Goal: Task Accomplishment & Management: Manage account settings

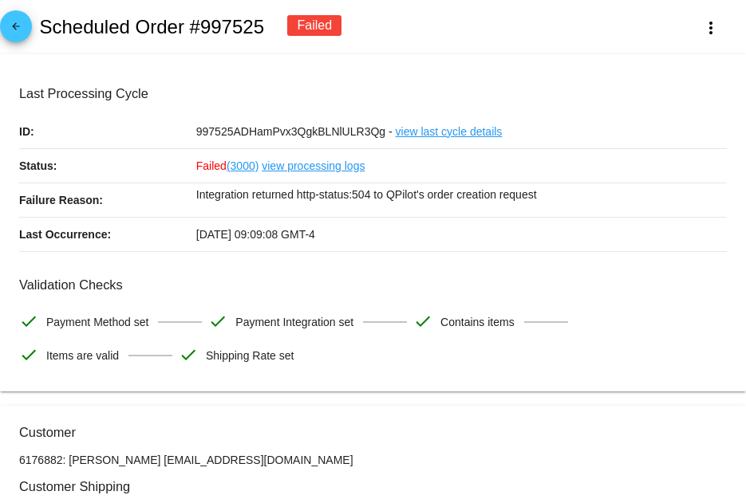
scroll to position [1515, 0]
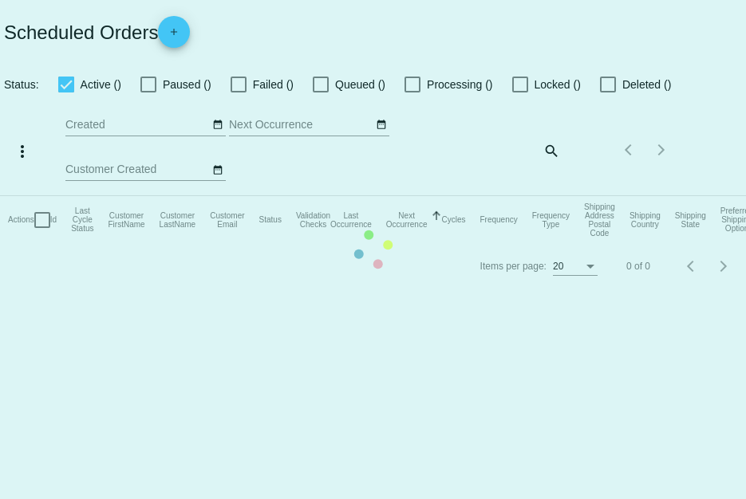
checkbox input "true"
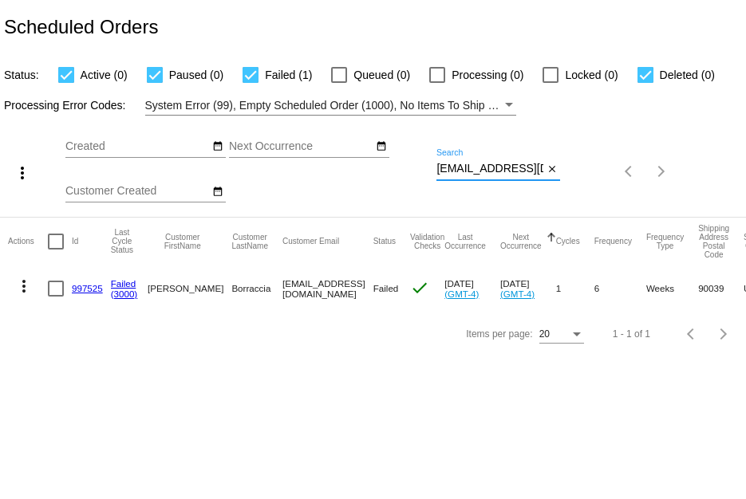
drag, startPoint x: 437, startPoint y: 170, endPoint x: 585, endPoint y: 201, distance: 151.6
click at [585, 201] on div "more_vert Sep Jan Feb Mar [DATE]" at bounding box center [373, 166] width 746 height 101
paste input "[EMAIL_ADDRESS]"
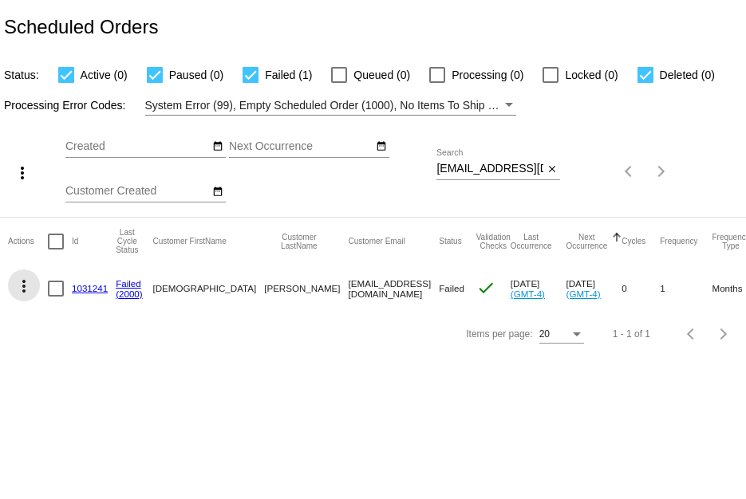
click at [26, 293] on mat-icon "more_vert" at bounding box center [23, 286] width 19 height 19
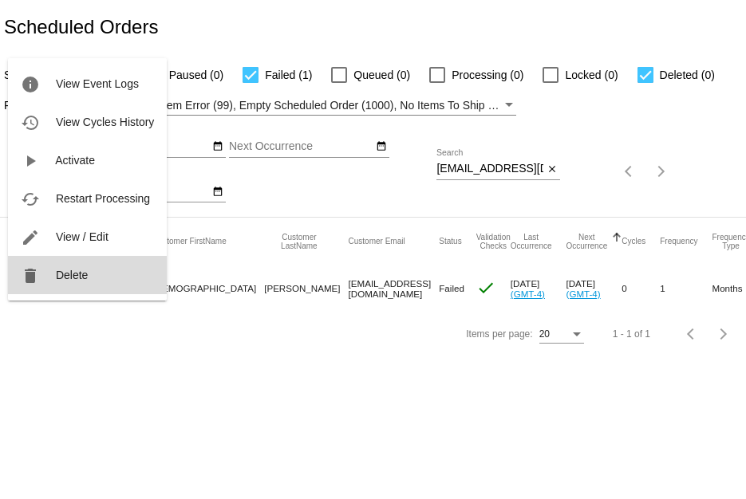
click at [54, 267] on button "delete Delete" at bounding box center [87, 275] width 159 height 38
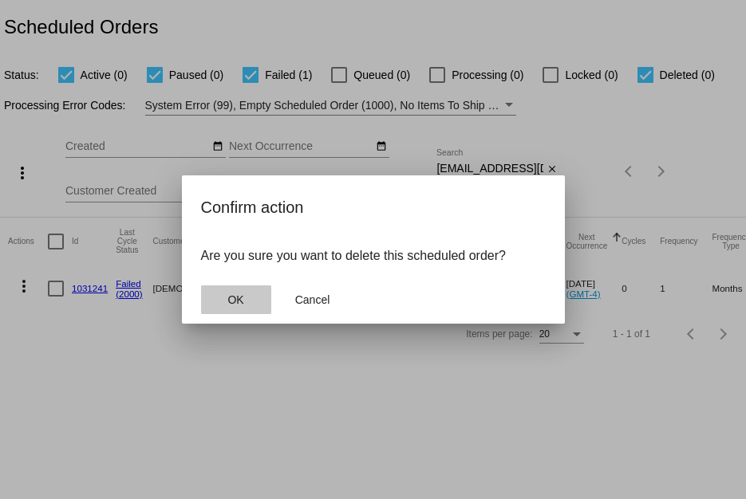
click at [216, 286] on button "OK" at bounding box center [236, 300] width 70 height 29
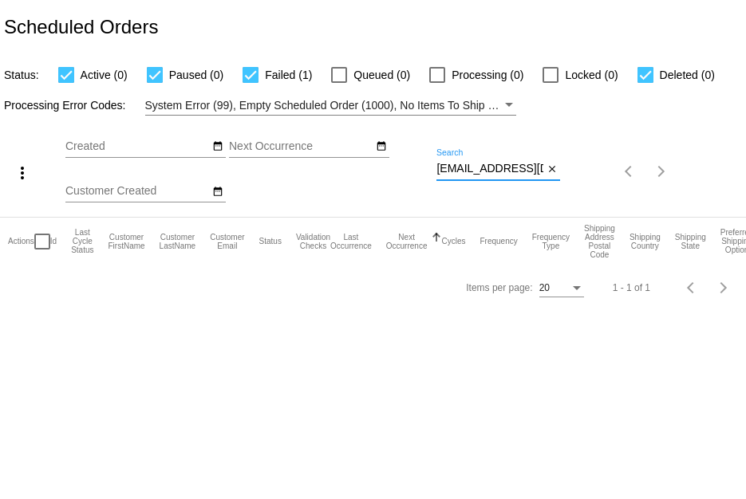
scroll to position [0, 4]
drag, startPoint x: 436, startPoint y: 167, endPoint x: 634, endPoint y: 195, distance: 199.9
click at [634, 195] on div "more_vert Sep Jan Feb Mar [DATE]" at bounding box center [373, 166] width 746 height 101
paste input "[EMAIL_ADDRESS]"
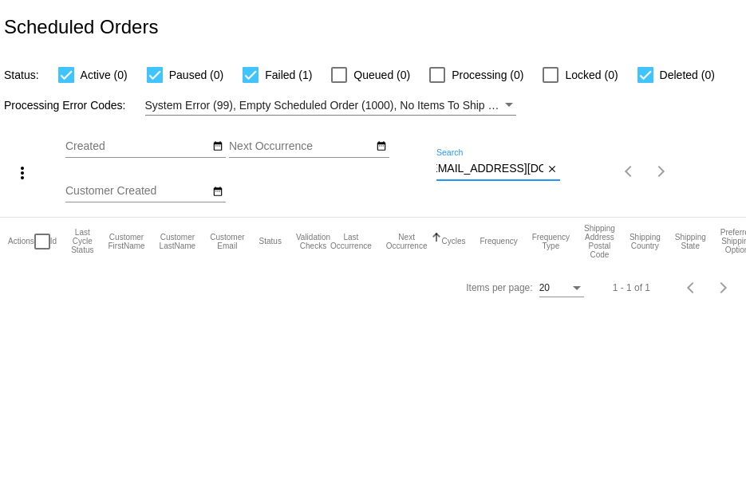
type input "[EMAIL_ADDRESS][DOMAIN_NAME]"
drag, startPoint x: 433, startPoint y: 167, endPoint x: 574, endPoint y: 187, distance: 142.7
click at [574, 187] on div "more_vert Sep Jan Feb Mar [DATE]" at bounding box center [373, 166] width 746 height 101
click at [550, 166] on mat-icon "close" at bounding box center [551, 169] width 11 height 13
click at [549, 165] on app-dashboard-scheduled-orders "Scheduled Orders Status: Active (0) Paused (0) Failed (0) Queued (0) Processing…" at bounding box center [373, 155] width 746 height 310
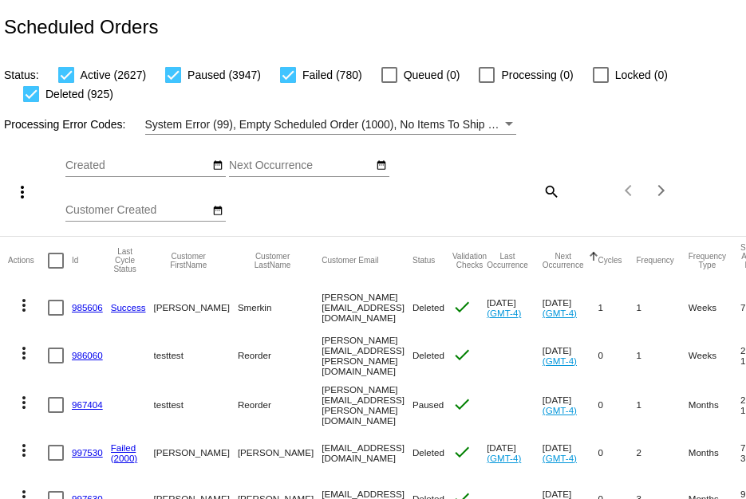
click at [541, 186] on mat-icon "search" at bounding box center [550, 191] width 19 height 25
click at [503, 189] on input "Search" at bounding box center [498, 188] width 124 height 13
paste input "[PERSON_NAME]"
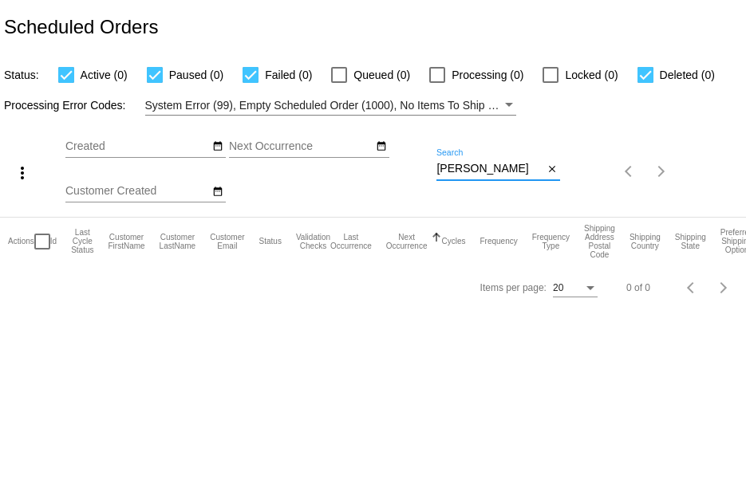
scroll to position [0, 0]
type input "[PERSON_NAME]"
click at [557, 170] on mat-icon "close" at bounding box center [551, 169] width 11 height 13
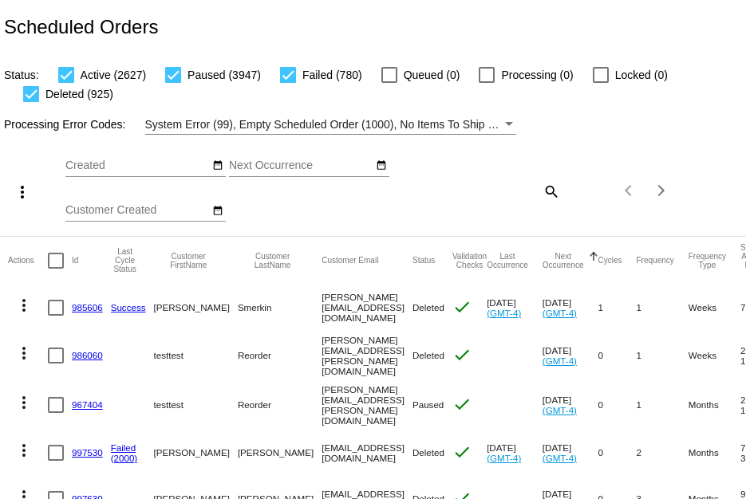
click at [84, 305] on link "985606" at bounding box center [87, 307] width 31 height 10
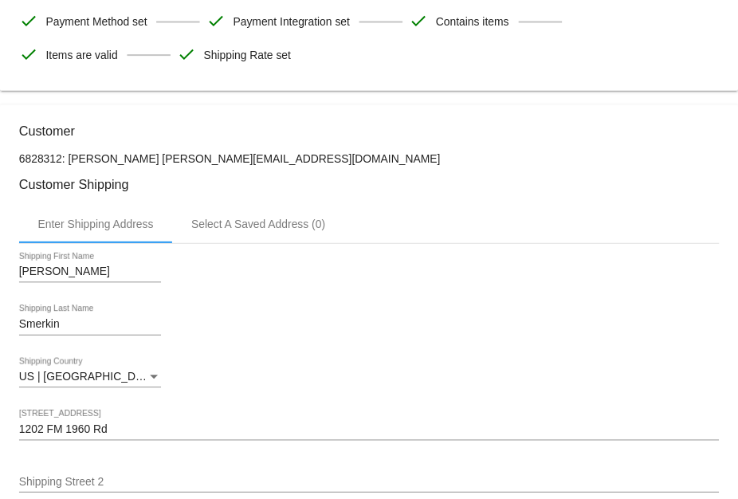
scroll to position [319, 0]
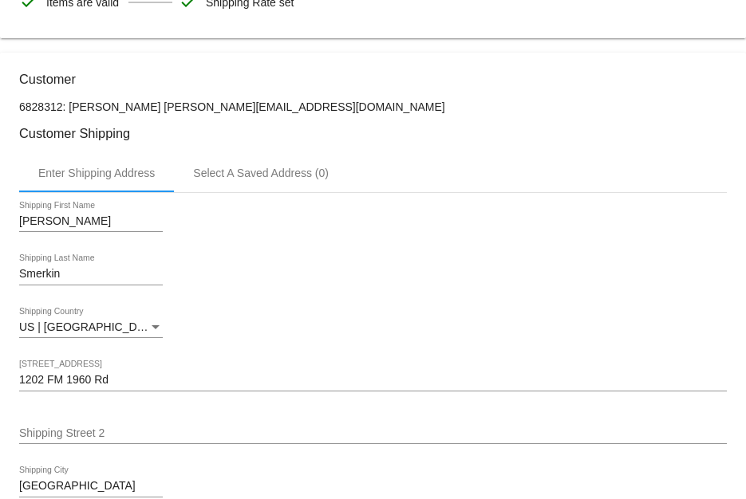
drag, startPoint x: 274, startPoint y: 105, endPoint x: 153, endPoint y: 109, distance: 121.3
click at [153, 109] on p "6828312: [PERSON_NAME] [PERSON_NAME][EMAIL_ADDRESS][DOMAIN_NAME]" at bounding box center [372, 106] width 707 height 13
copy p "[PERSON_NAME][EMAIL_ADDRESS][DOMAIN_NAME]"
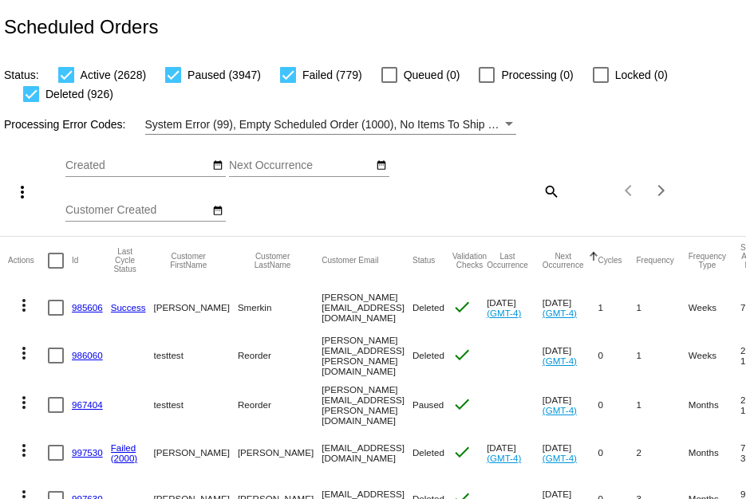
click at [173, 72] on div at bounding box center [173, 75] width 16 height 16
click at [173, 83] on input "Paused (3947)" at bounding box center [172, 83] width 1 height 1
checkbox input "false"
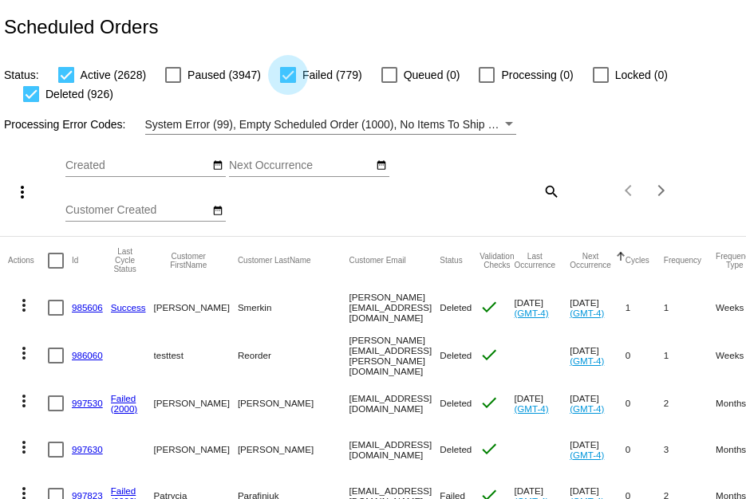
click at [291, 78] on div at bounding box center [288, 75] width 16 height 16
click at [288, 83] on input "Failed (779)" at bounding box center [287, 83] width 1 height 1
checkbox input "false"
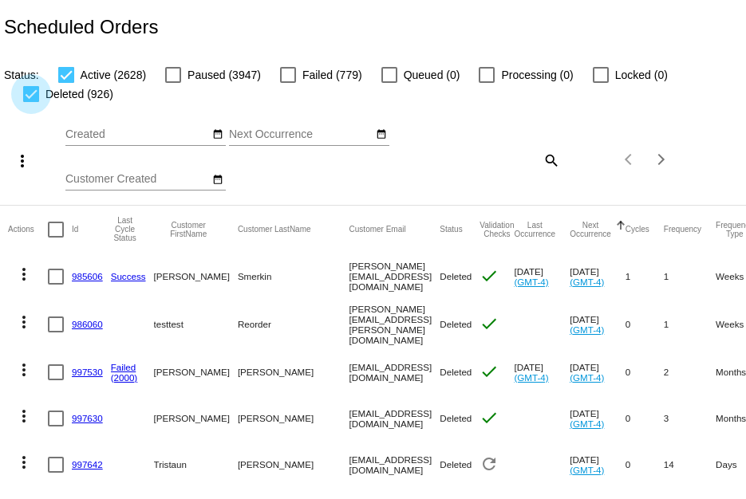
click at [34, 93] on div at bounding box center [31, 94] width 16 height 16
click at [31, 102] on input "Deleted (926)" at bounding box center [30, 102] width 1 height 1
checkbox input "false"
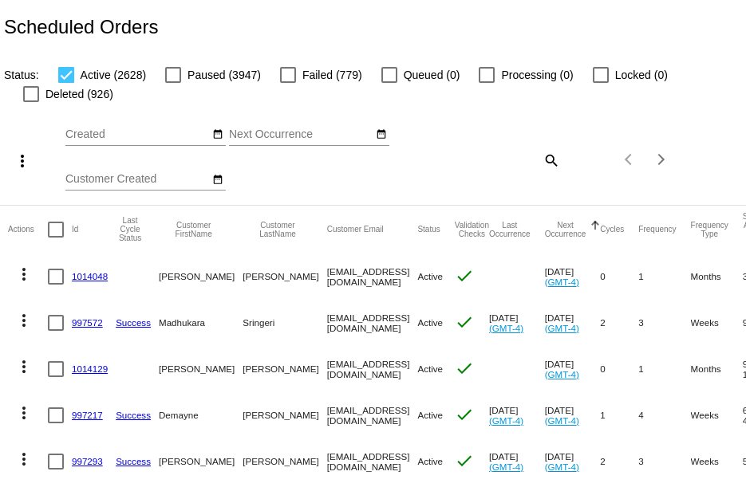
click at [95, 278] on link "1014048" at bounding box center [90, 276] width 36 height 10
drag, startPoint x: 342, startPoint y: 274, endPoint x: 262, endPoint y: 275, distance: 79.8
click at [262, 275] on mat-row "more_vert 1014048 Lawrence Rives lzrives@gmail.com Active check Sep 25 2025 (GM…" at bounding box center [609, 277] width 1203 height 46
copy mat-row "lzrives@gmail.com"
click at [545, 163] on mat-icon "search" at bounding box center [550, 160] width 19 height 25
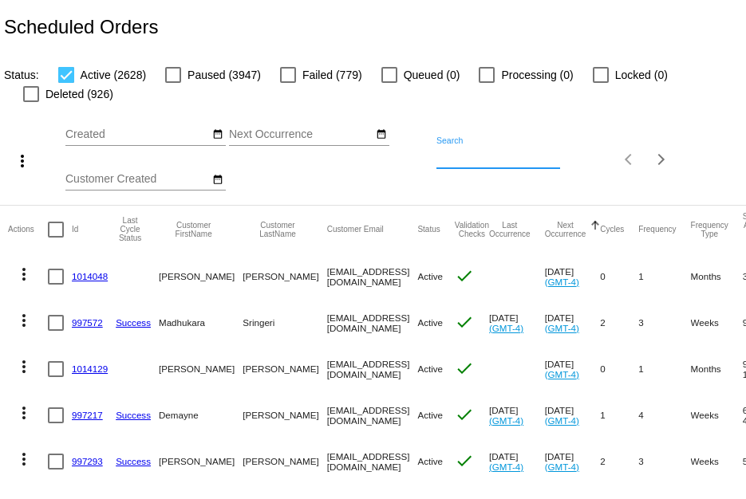
click at [516, 159] on input "Search" at bounding box center [498, 157] width 124 height 13
paste input "valcouno@gmail.com"
type input "valcouno@gmail.com"
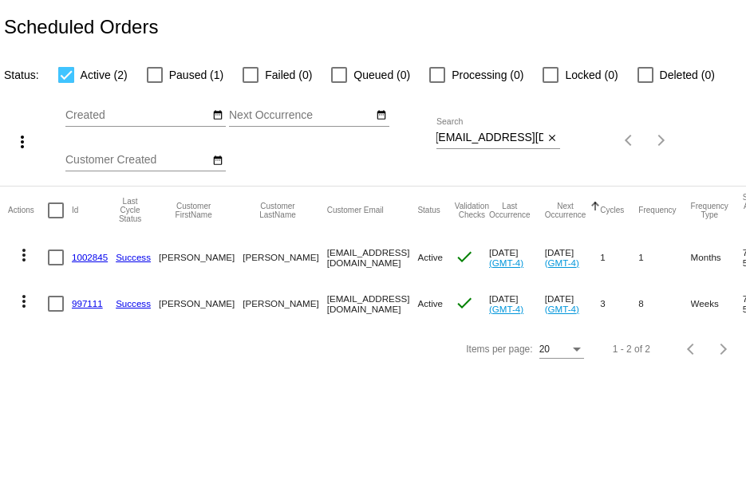
scroll to position [0, 0]
click at [144, 69] on mat-checkbox "Paused (1)" at bounding box center [176, 74] width 96 height 19
click at [155, 74] on div at bounding box center [155, 75] width 16 height 16
click at [155, 83] on input "Paused (1)" at bounding box center [154, 83] width 1 height 1
checkbox input "true"
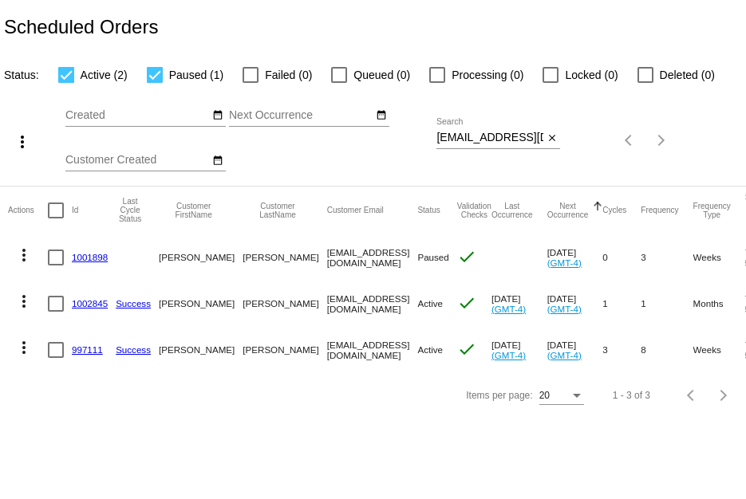
click at [637, 77] on div at bounding box center [645, 75] width 16 height 16
click at [644, 83] on input "Deleted (0)" at bounding box center [644, 83] width 1 height 1
checkbox input "true"
drag, startPoint x: 116, startPoint y: 258, endPoint x: 73, endPoint y: 257, distance: 43.1
click at [73, 257] on mat-row "more_vert 1001898 Valerie Cousino valcouno@gmail.com Paused check Aug 15 2025 (…" at bounding box center [611, 257] width 1206 height 46
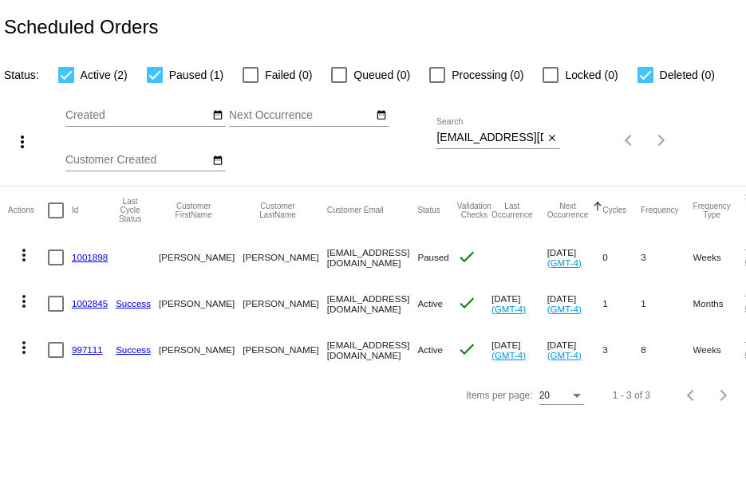
copy link "1001898"
click at [92, 258] on link "1001898" at bounding box center [90, 257] width 36 height 10
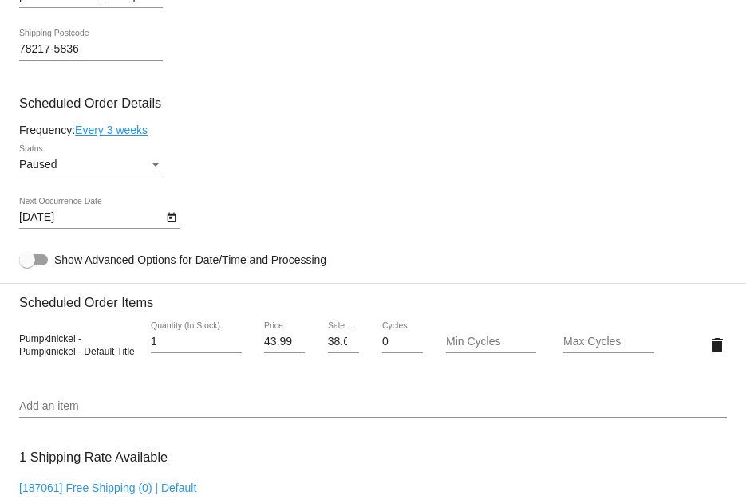
scroll to position [797, 0]
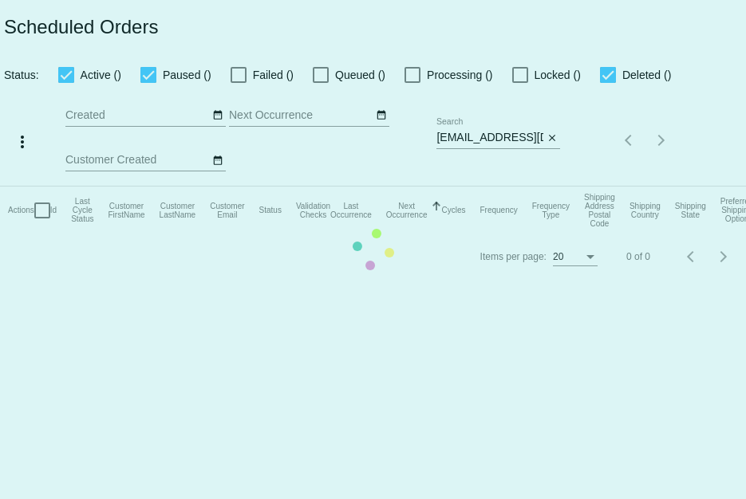
checkbox input "true"
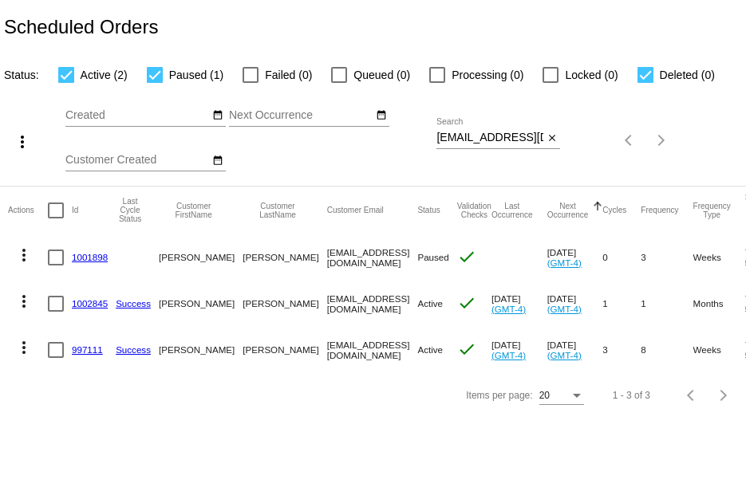
drag, startPoint x: 108, startPoint y: 304, endPoint x: 69, endPoint y: 302, distance: 39.1
click at [69, 302] on mat-row "more_vert 1002845 Success Valerie Cousino valcouno@gmail.com Active check Sep 2…" at bounding box center [611, 304] width 1206 height 46
copy mat-row "1002845"
click at [88, 302] on link "1002845" at bounding box center [90, 303] width 36 height 10
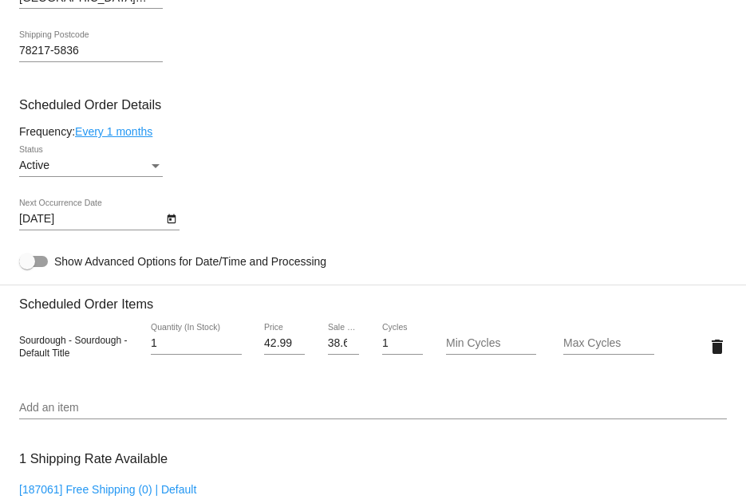
scroll to position [877, 0]
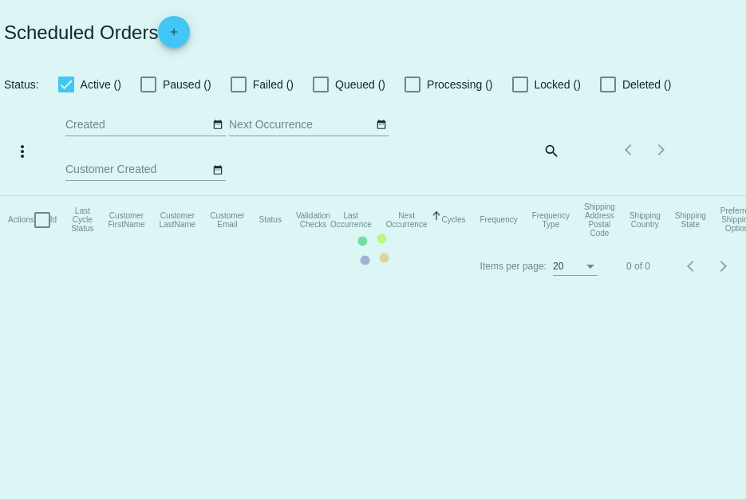
checkbox input "true"
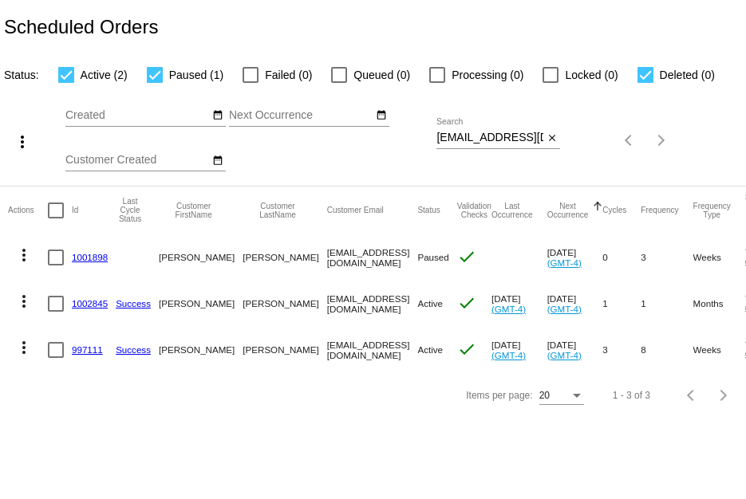
click at [89, 349] on link "997111" at bounding box center [87, 350] width 31 height 10
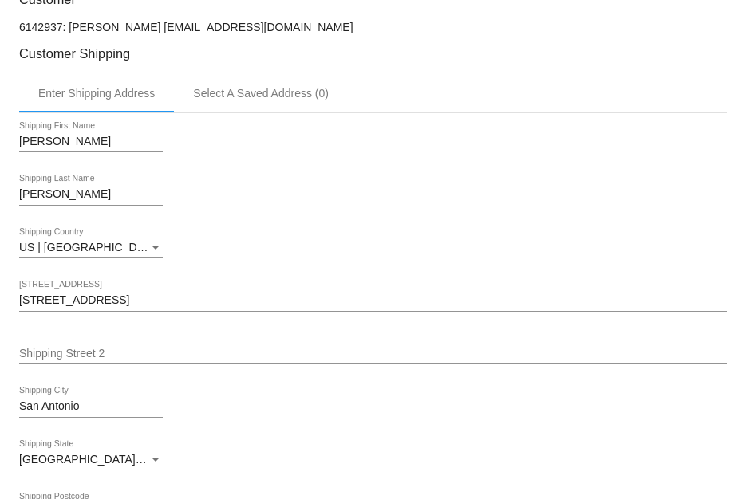
scroll to position [797, 0]
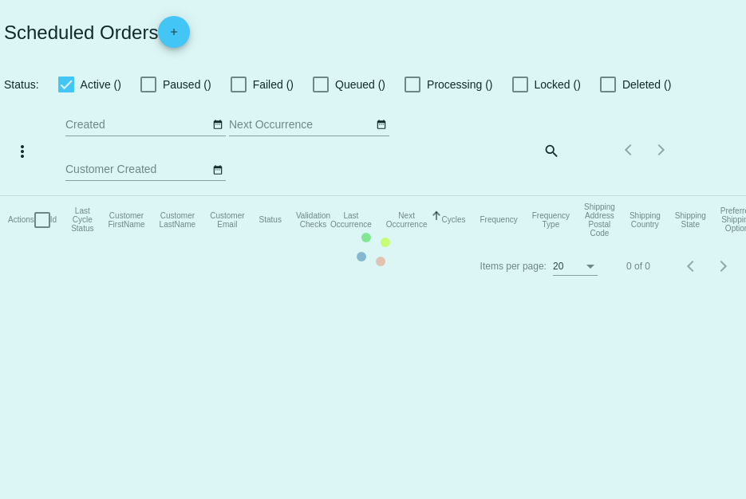
checkbox input "true"
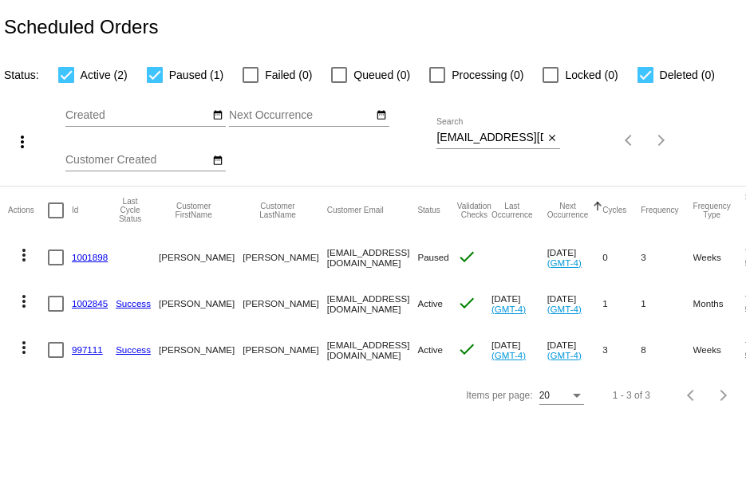
drag, startPoint x: 104, startPoint y: 351, endPoint x: 73, endPoint y: 348, distance: 31.3
click at [73, 348] on mat-cell "997111" at bounding box center [94, 350] width 44 height 46
copy link "997111"
click at [92, 346] on link "997111" at bounding box center [87, 350] width 31 height 10
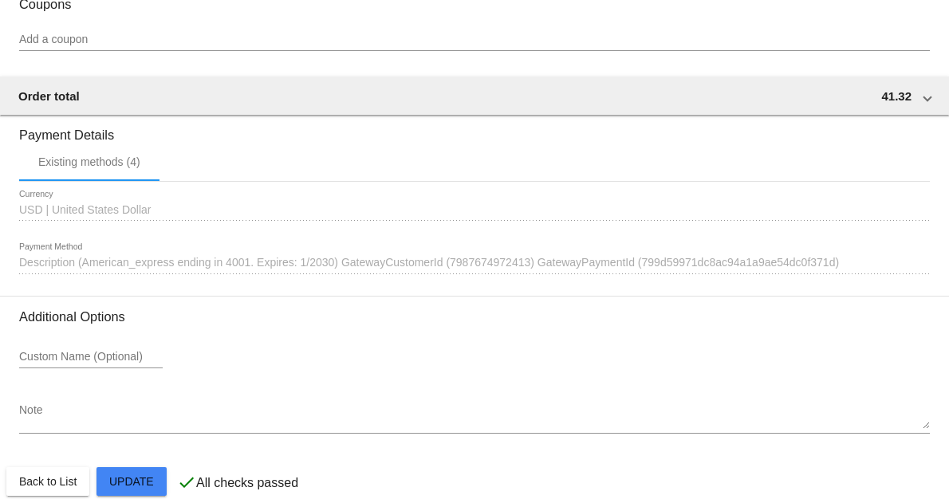
scroll to position [1439, 0]
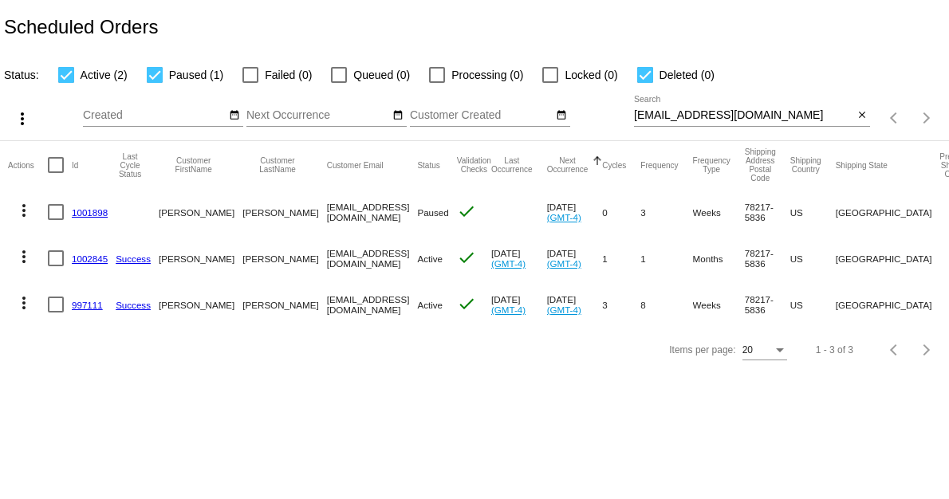
click at [93, 258] on link "1002845" at bounding box center [90, 259] width 36 height 10
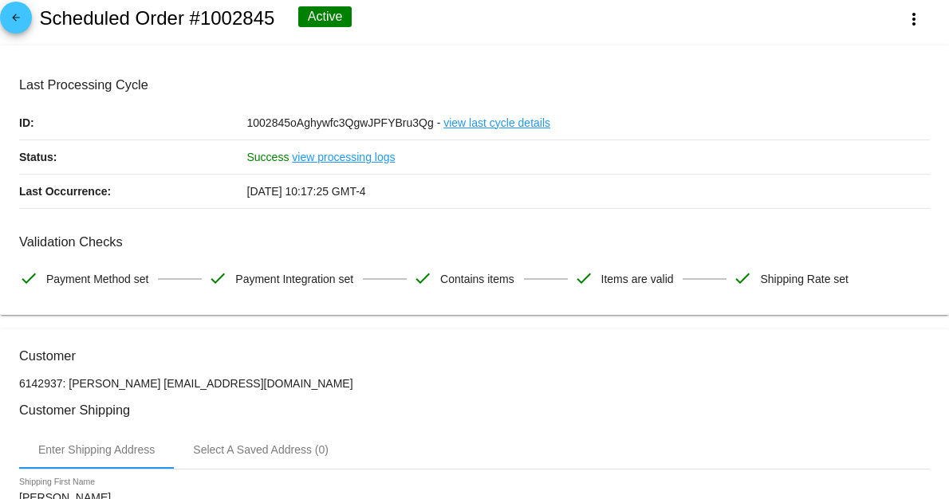
scroll to position [3, 0]
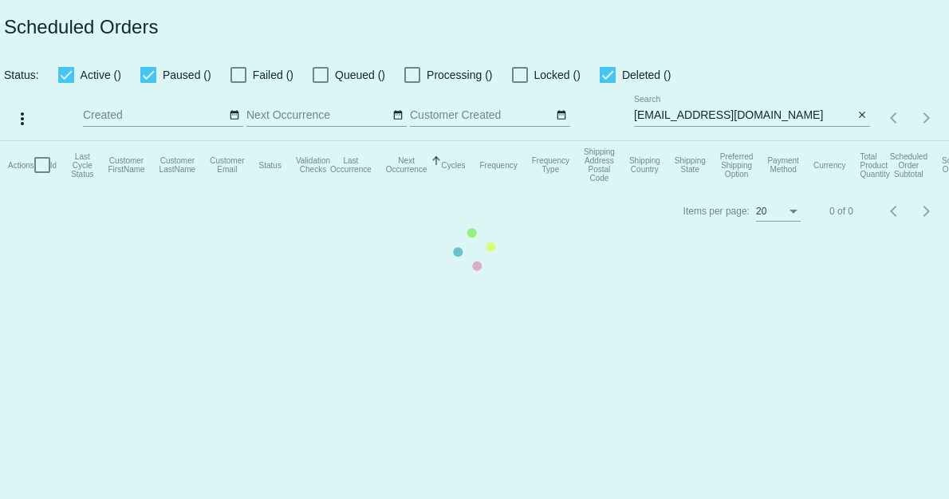
checkbox input "true"
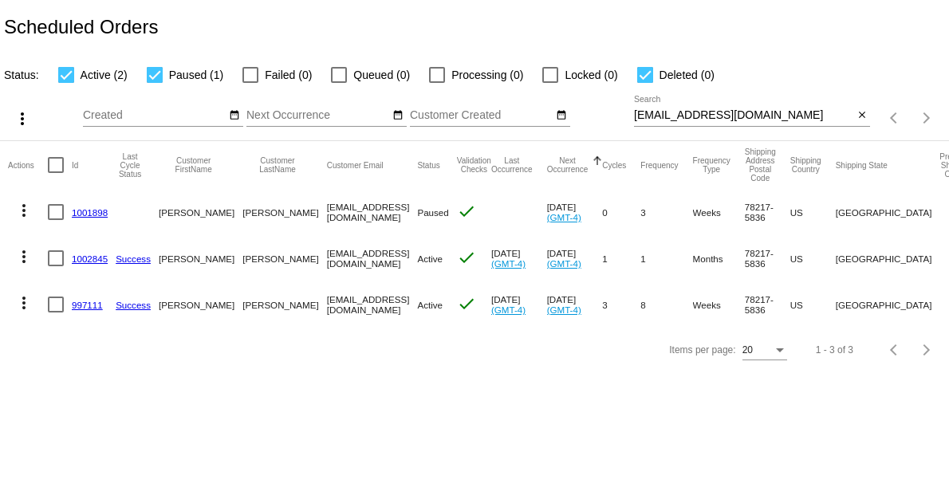
click at [28, 258] on mat-icon "more_vert" at bounding box center [23, 256] width 19 height 19
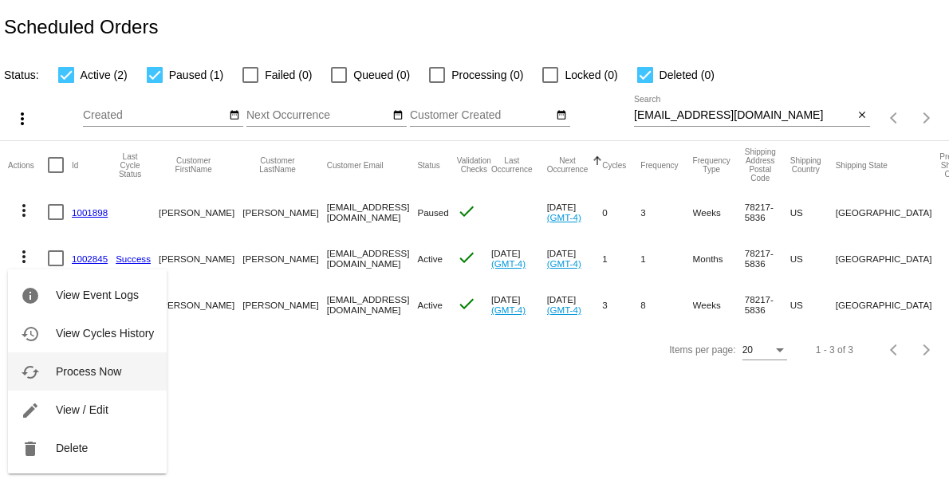
click at [43, 375] on button "cached Process Now" at bounding box center [87, 371] width 159 height 38
